Goal: Task Accomplishment & Management: Manage account settings

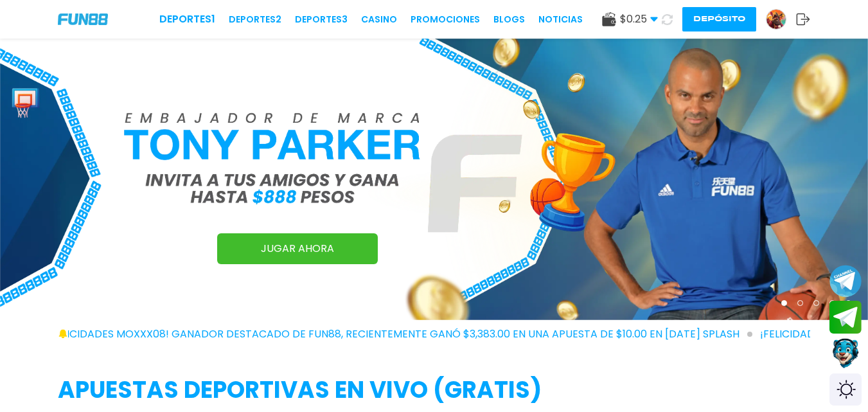
click at [776, 10] on img at bounding box center [775, 19] width 19 height 19
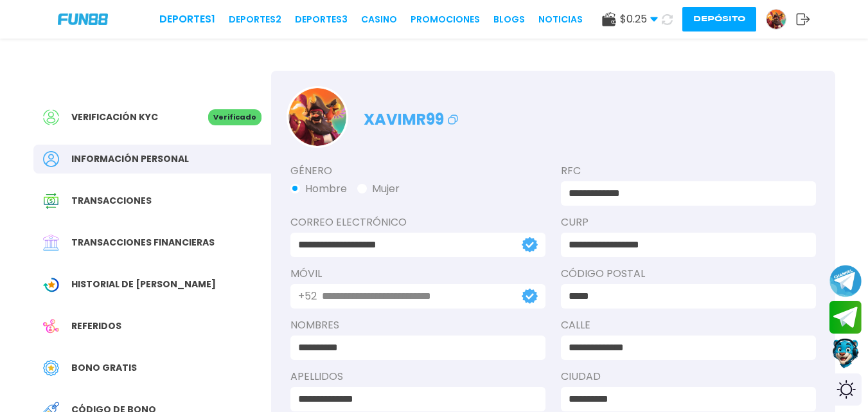
click at [715, 15] on button "Depósito" at bounding box center [719, 19] width 74 height 24
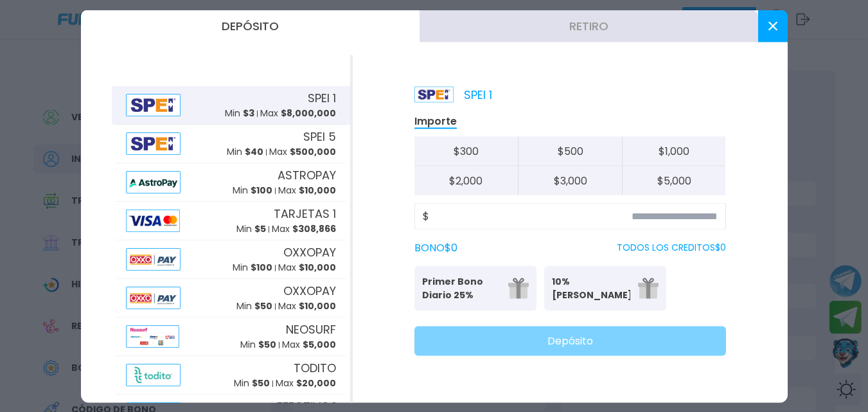
click at [769, 28] on icon at bounding box center [772, 25] width 9 height 9
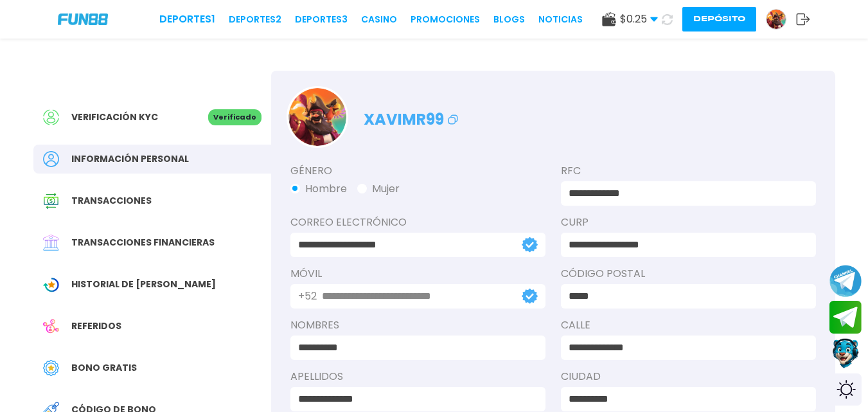
click at [136, 283] on span "Historial de [PERSON_NAME]" at bounding box center [143, 284] width 145 height 13
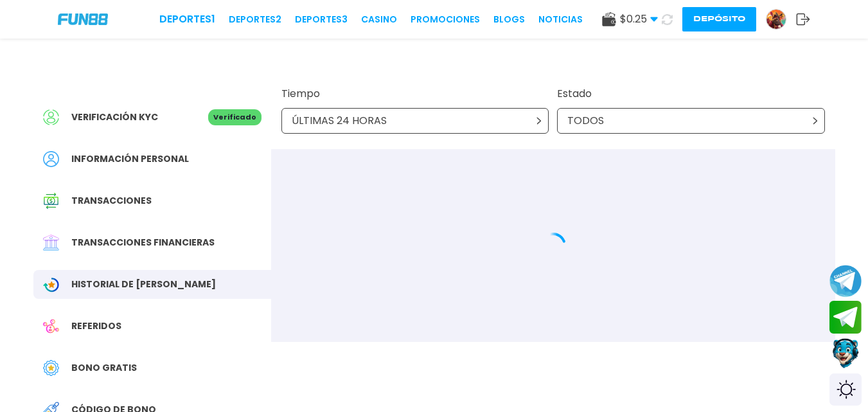
click at [441, 123] on div "ÚLTIMAS 24 HORAS" at bounding box center [415, 121] width 268 height 26
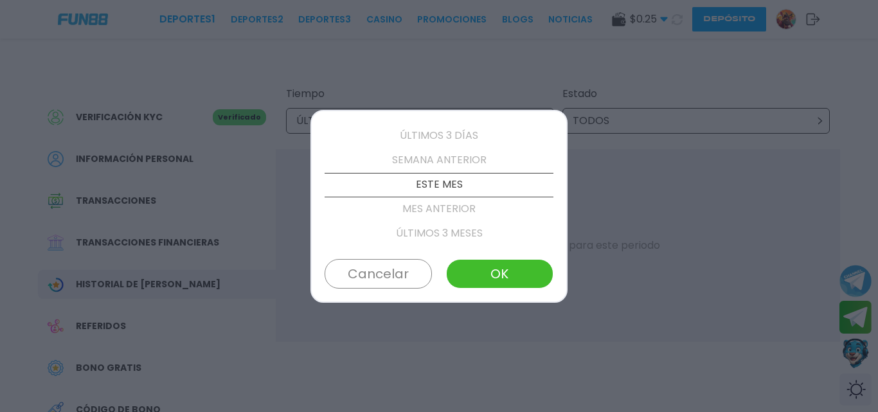
scroll to position [73, 0]
click at [526, 279] on button "OK" at bounding box center [499, 274] width 107 height 30
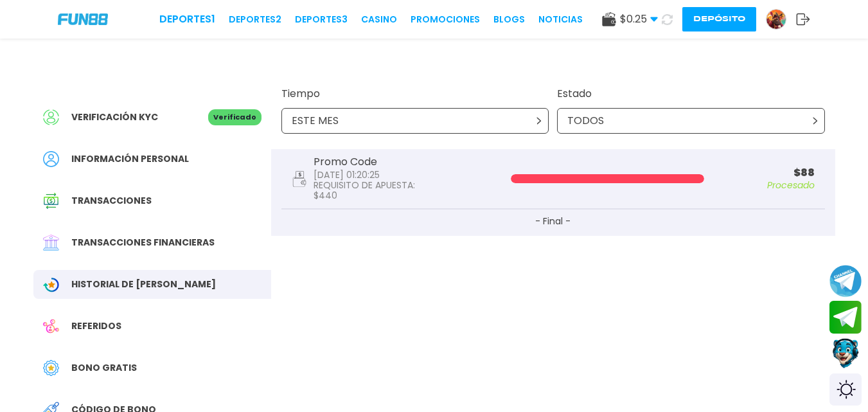
click at [802, 21] on icon at bounding box center [803, 19] width 14 height 13
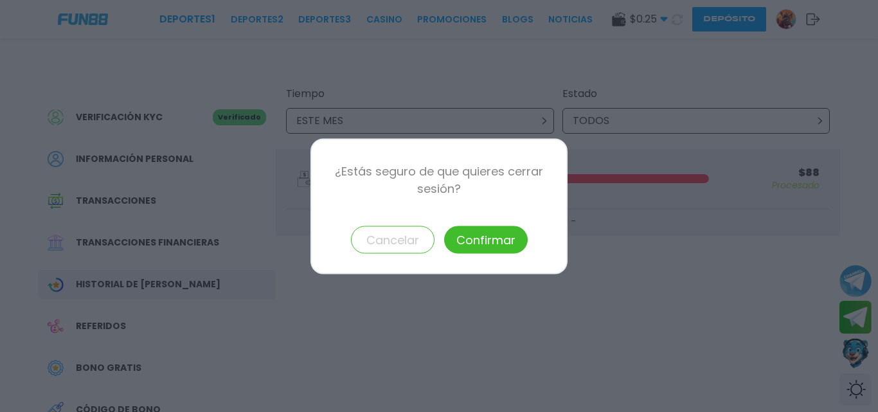
click at [487, 235] on button "Confirmar" at bounding box center [486, 239] width 84 height 28
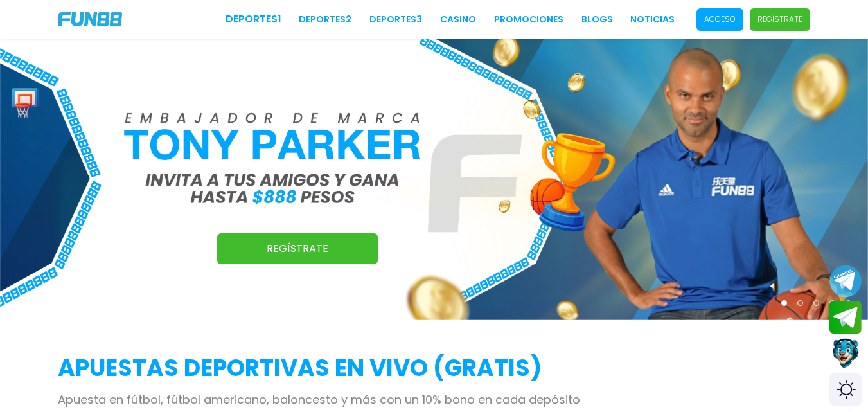
drag, startPoint x: 724, startPoint y: 17, endPoint x: 625, endPoint y: 87, distance: 120.8
click at [723, 18] on p "Acceso" at bounding box center [719, 19] width 31 height 12
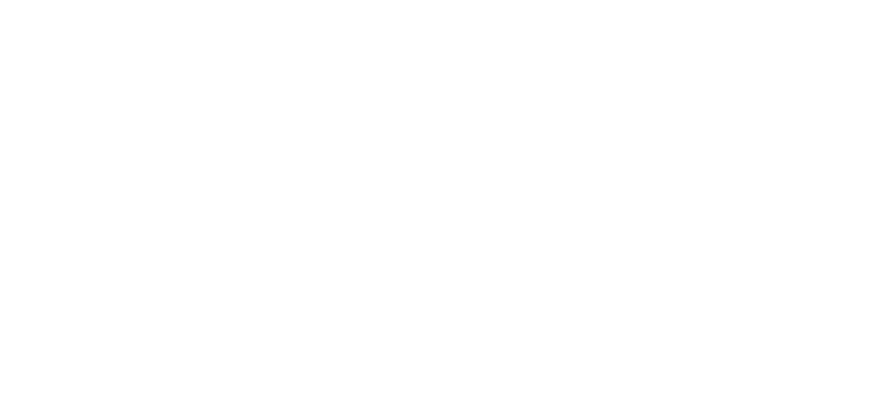
type input "********"
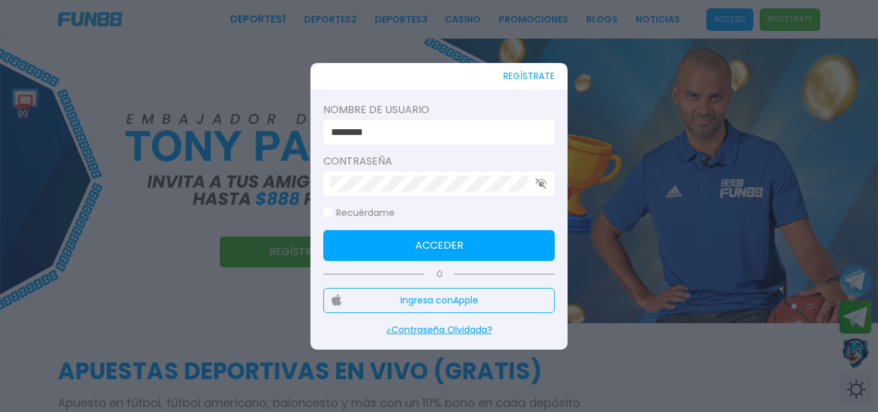
click at [458, 135] on input "********" at bounding box center [435, 132] width 208 height 15
click at [389, 242] on button "Acceder" at bounding box center [438, 245] width 231 height 31
